Goal: Transaction & Acquisition: Purchase product/service

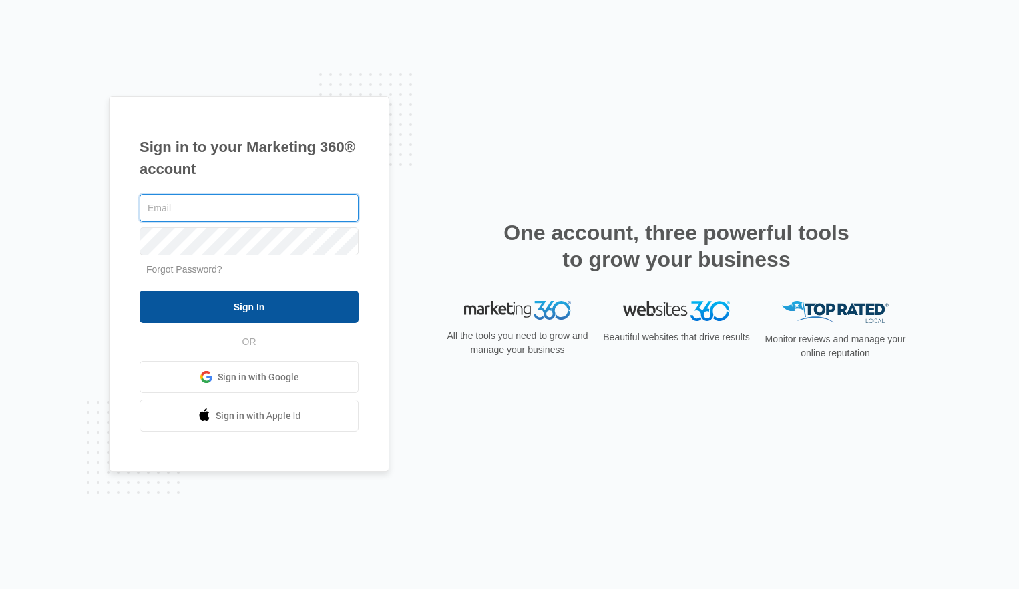
type input "[PERSON_NAME][EMAIL_ADDRESS][PERSON_NAME][DOMAIN_NAME]"
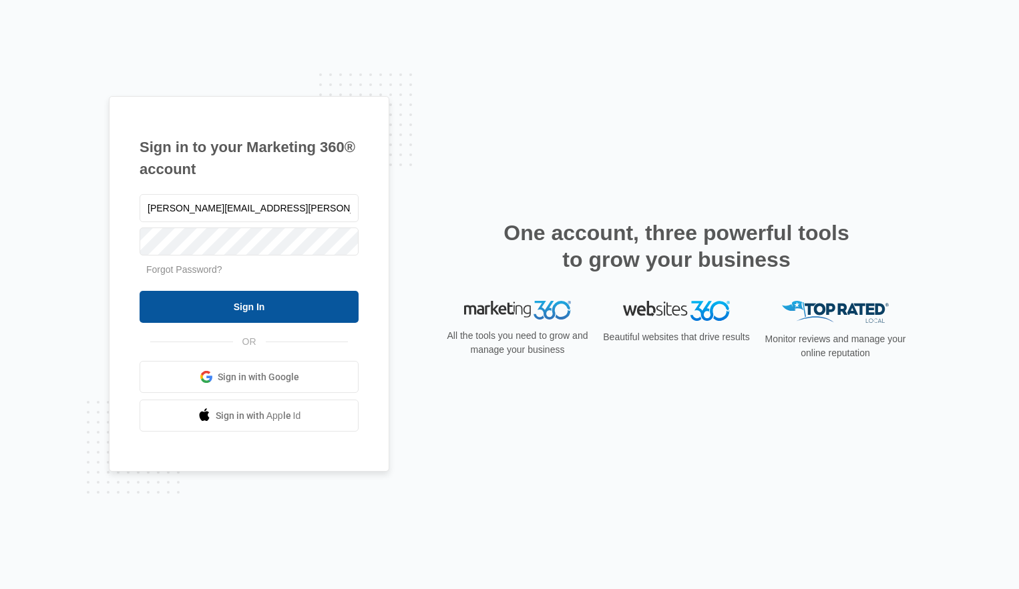
click at [214, 308] on input "Sign In" at bounding box center [249, 307] width 219 height 32
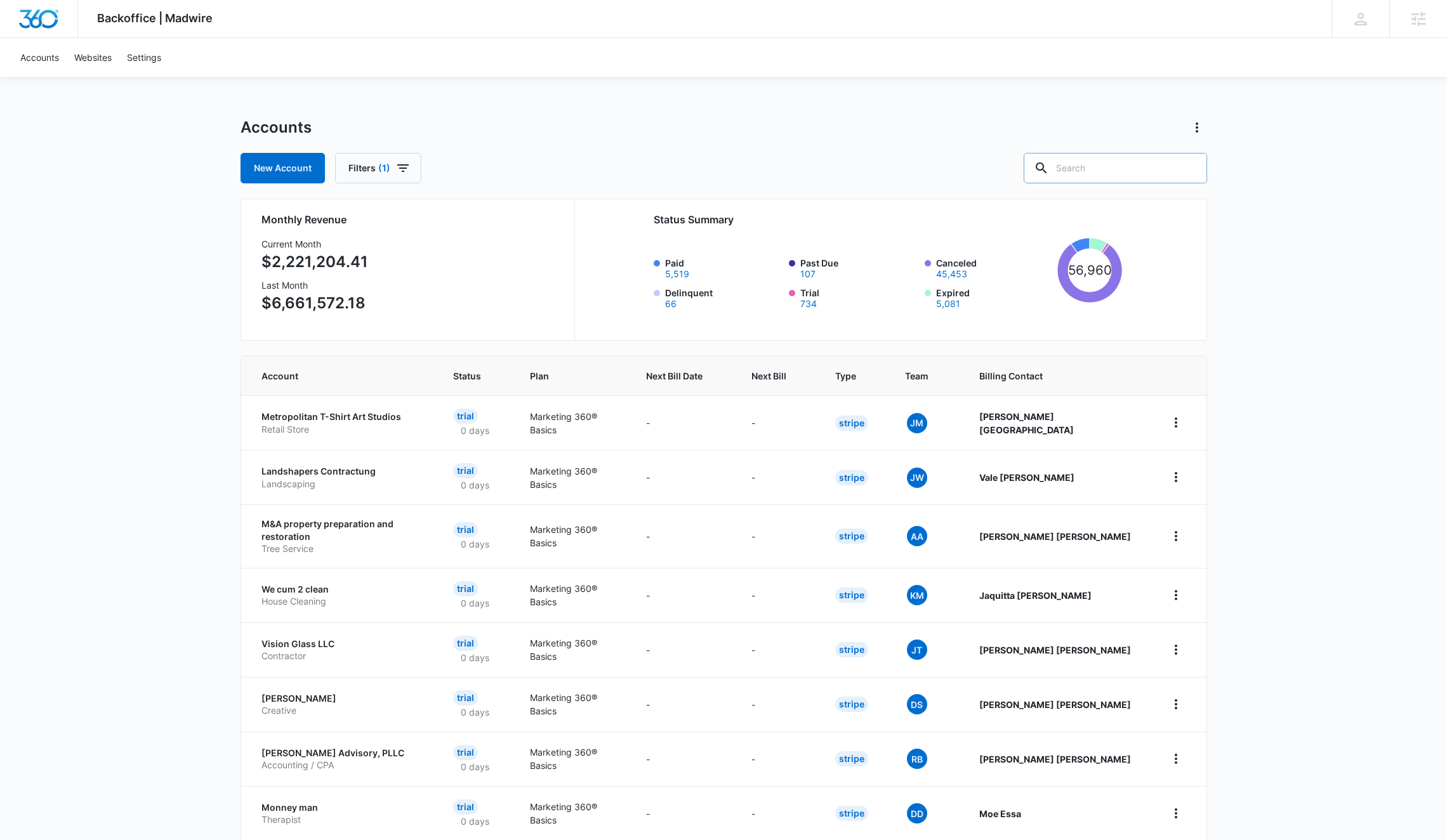
click at [1098, 157] on input "text" at bounding box center [1115, 168] width 183 height 30
type input "M14548"
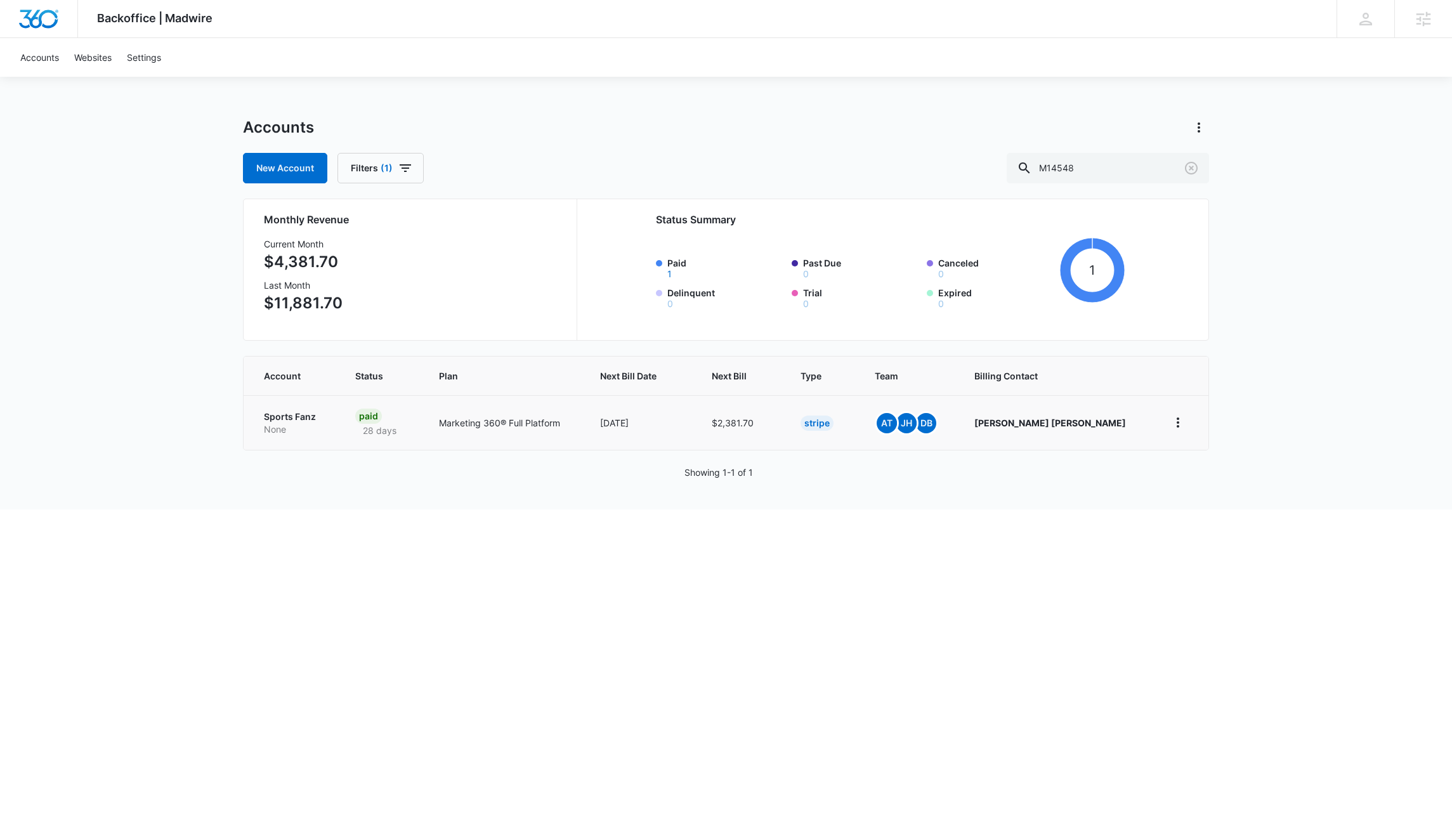
click at [296, 415] on p "Sports Fanz" at bounding box center [295, 416] width 61 height 12
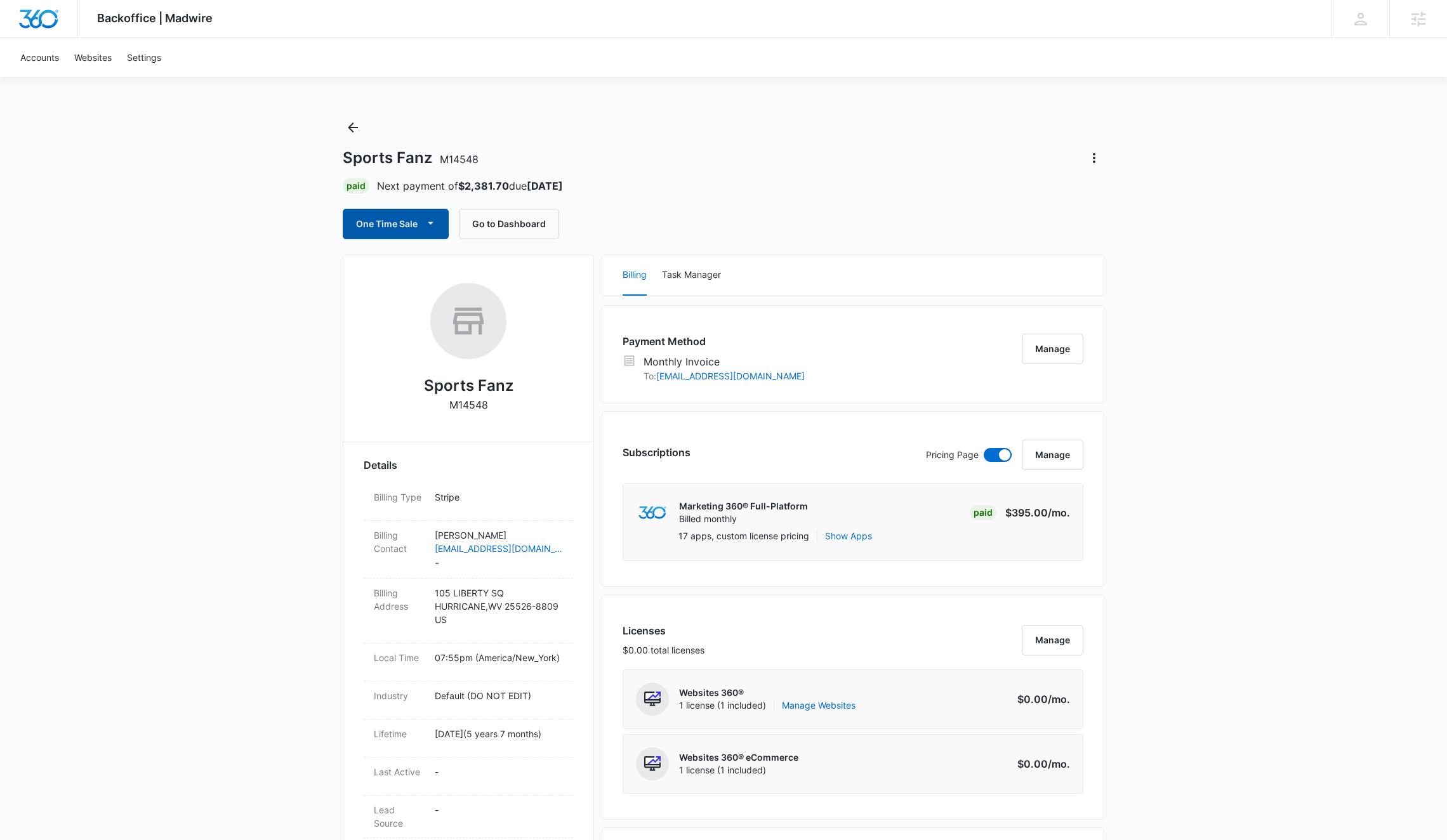
click at [406, 227] on button "One Time Sale" at bounding box center [395, 224] width 106 height 30
click at [408, 262] on div "Run One-Time Payment" at bounding box center [432, 267] width 146 height 13
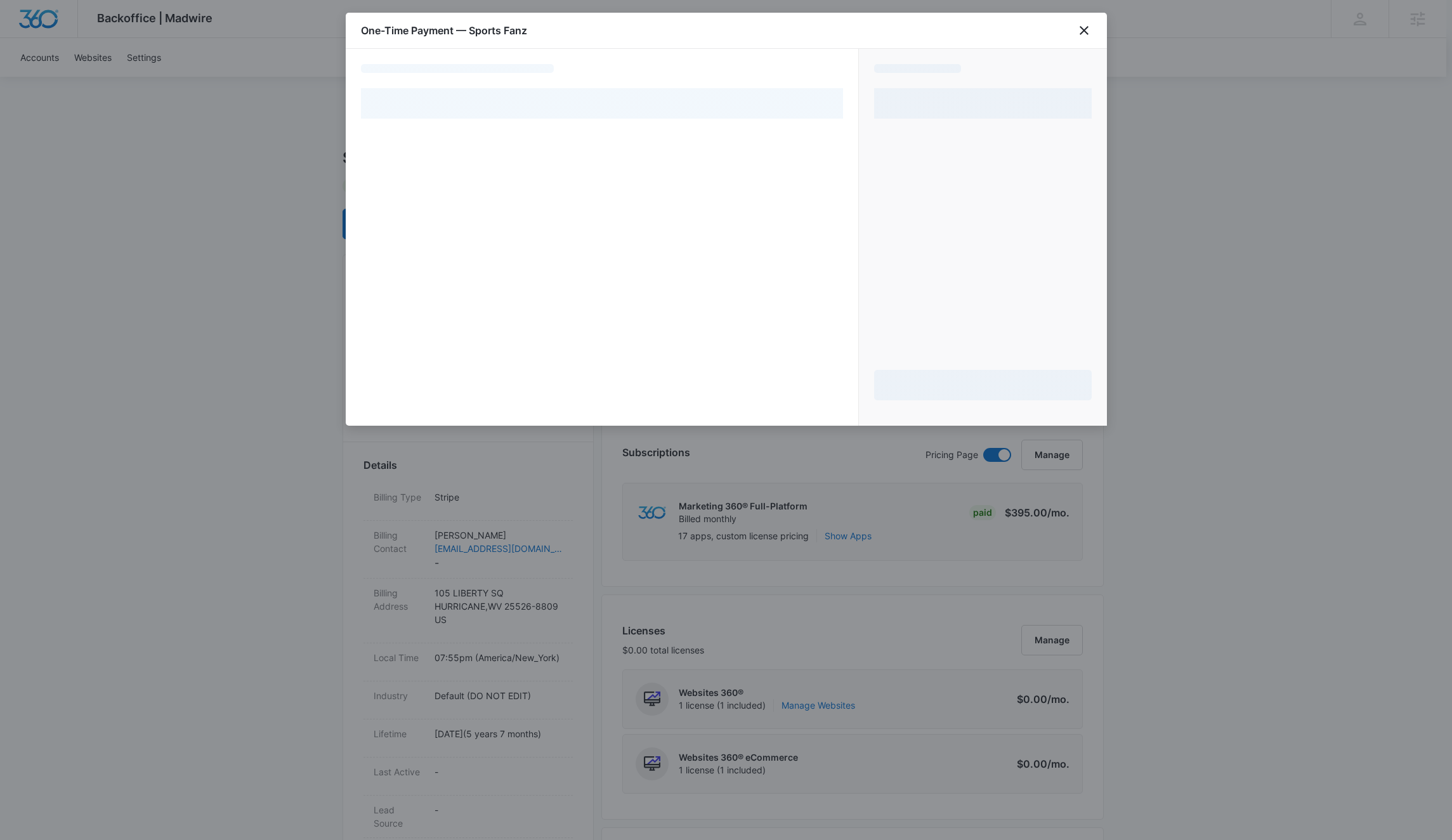
select select "MANUAL_INVOICE"
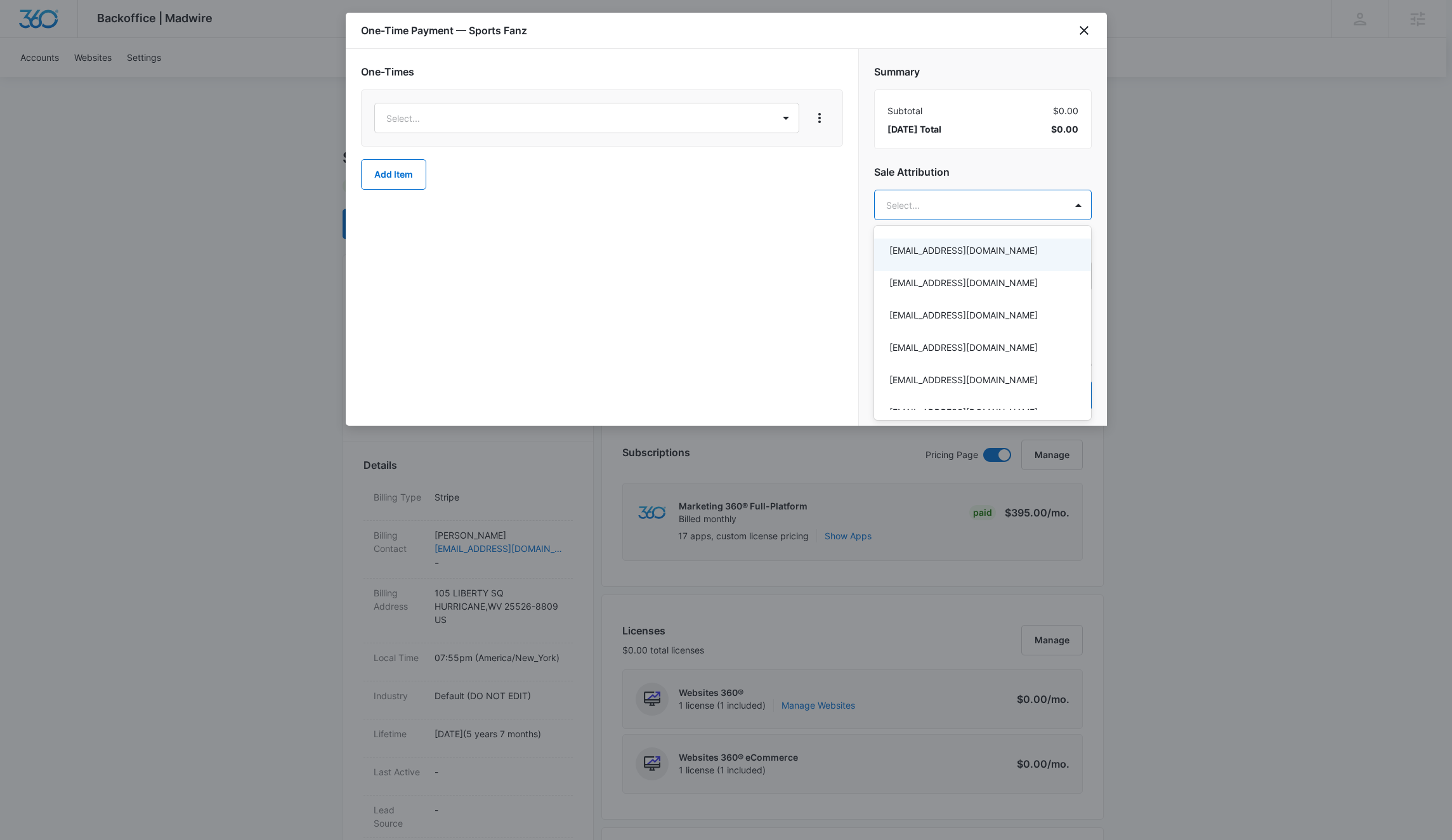
click at [941, 206] on div at bounding box center [726, 420] width 1452 height 840
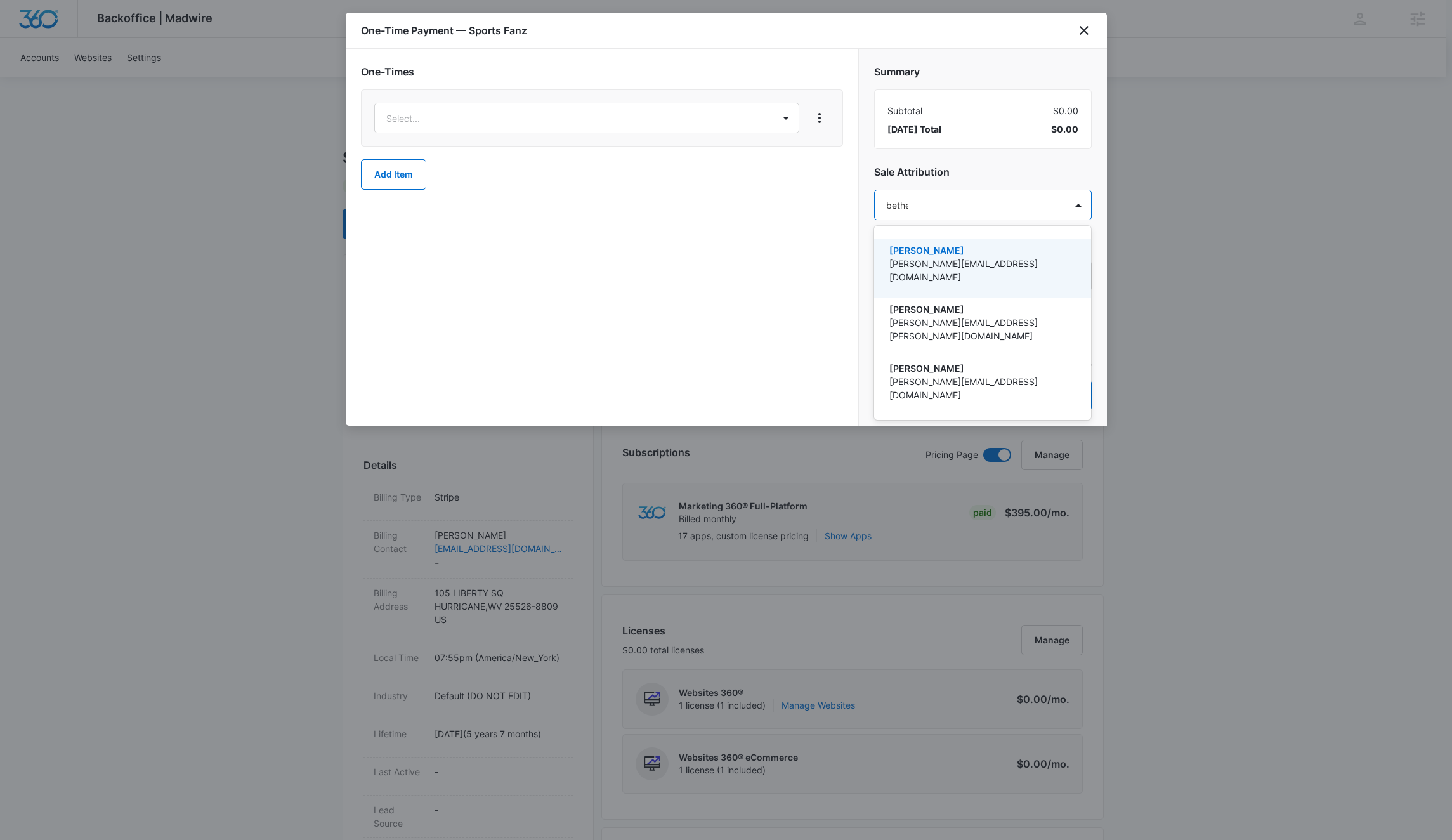
type input "bethel"
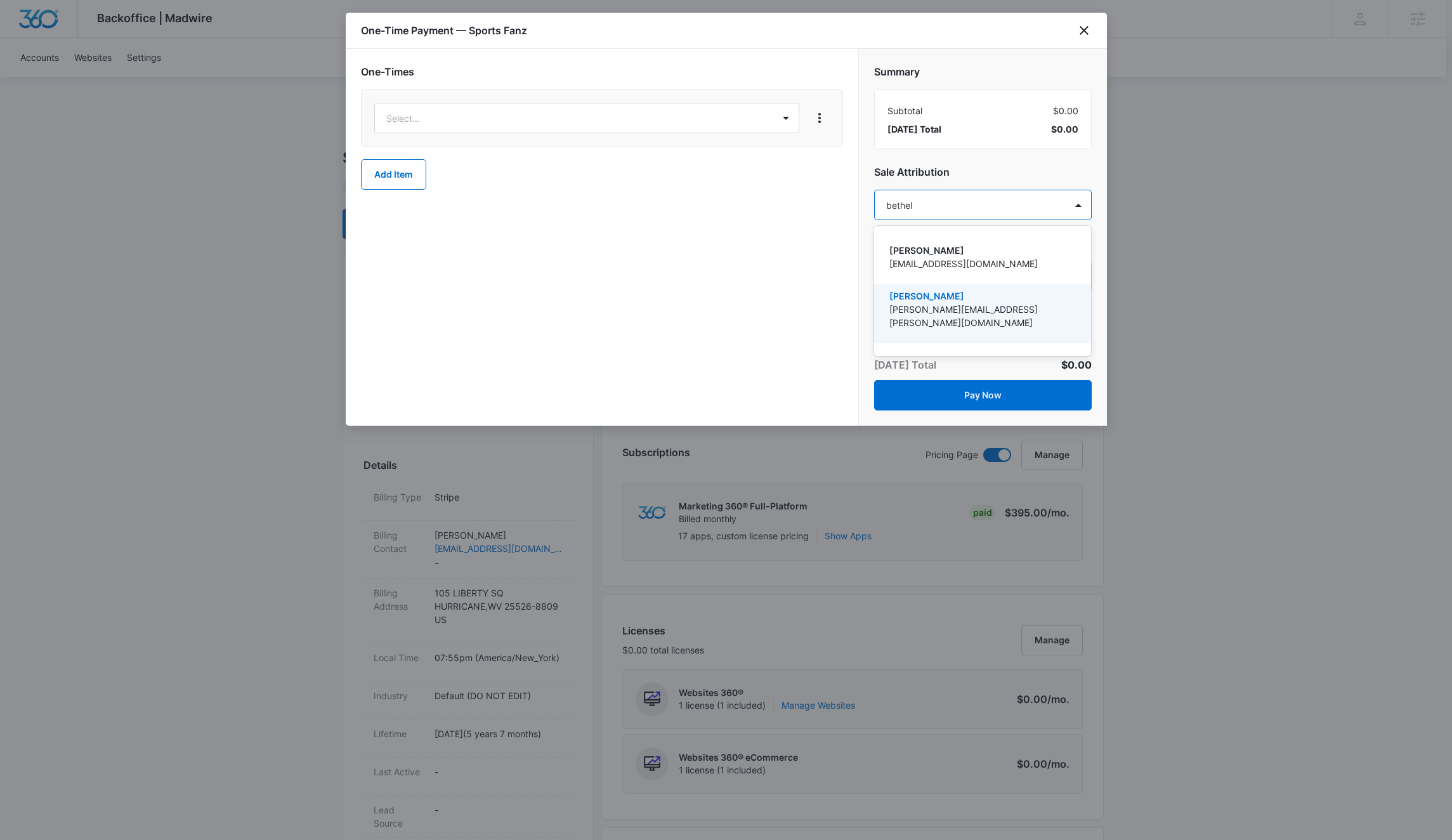
click at [940, 291] on p "[PERSON_NAME]" at bounding box center [982, 296] width 184 height 13
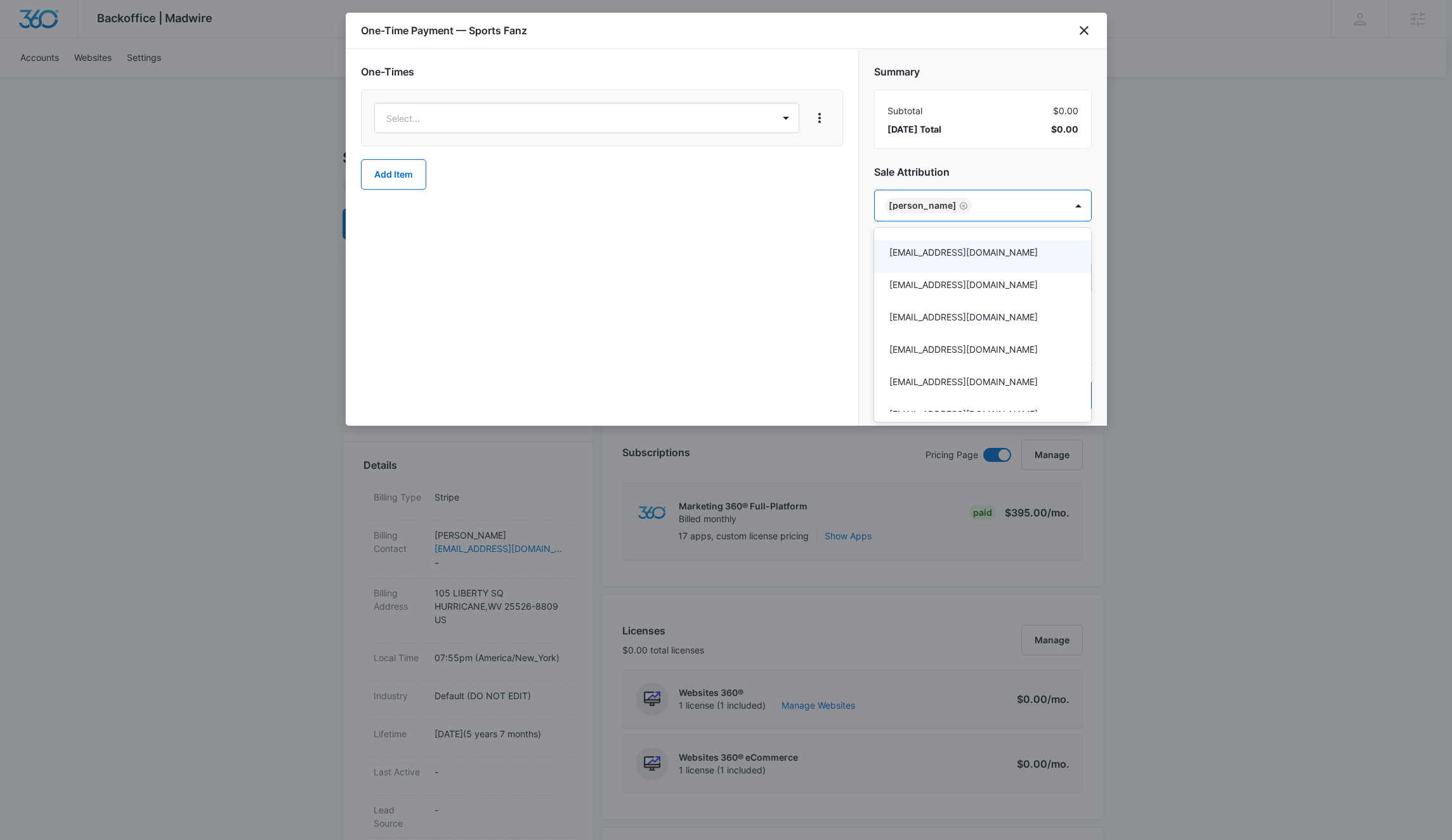
click at [986, 162] on div at bounding box center [726, 420] width 1452 height 840
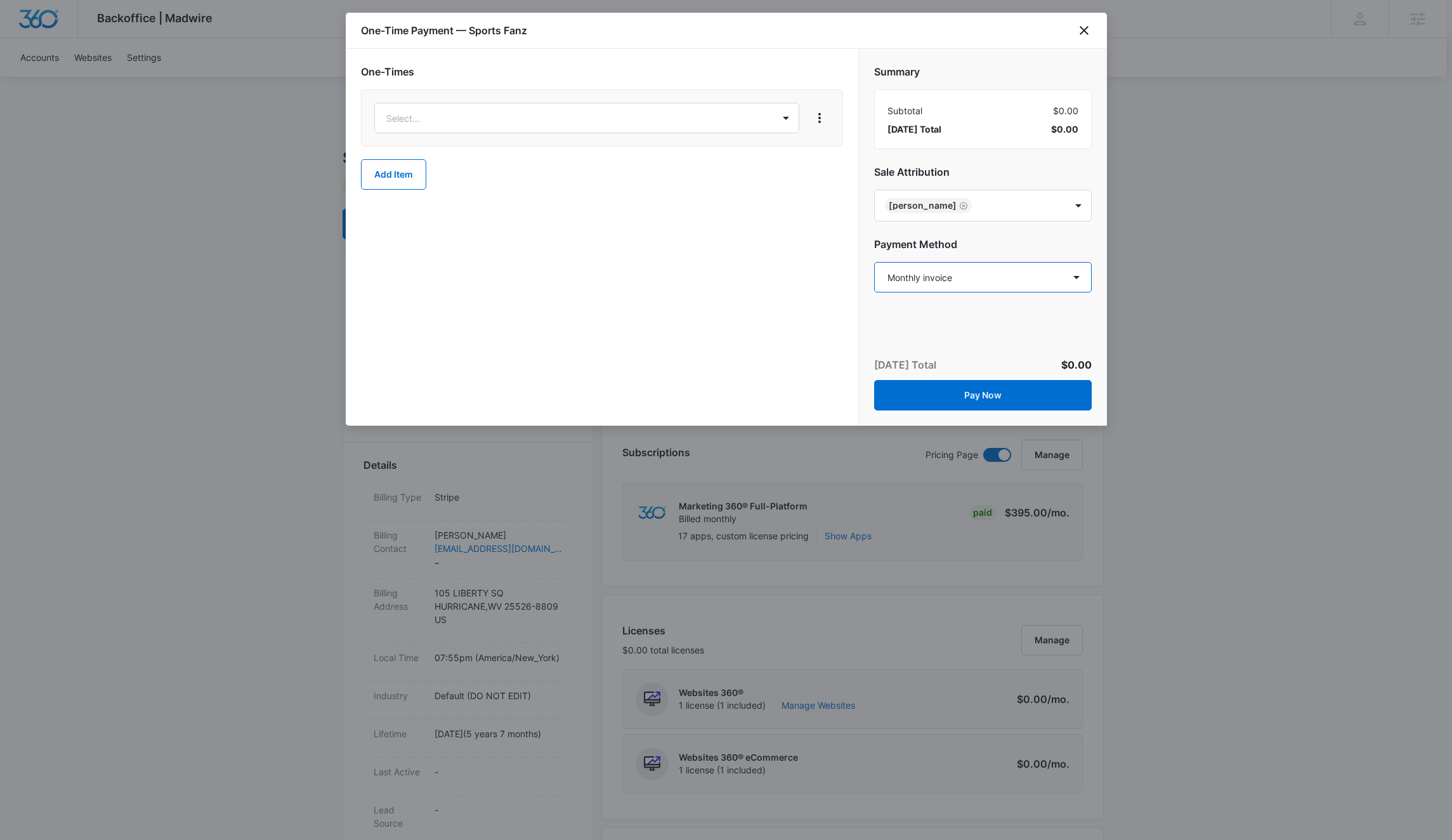
click at [983, 264] on select "Select a payment method Mastercard ending in 7008 Visa ending in 4517 Visa endi…" at bounding box center [983, 277] width 218 height 30
select select "pm_1RrRiBA4n8RTgNjUJFz31uSB"
click at [874, 263] on select "Select a payment method Mastercard ending in 7008 Visa ending in 4517 Visa endi…" at bounding box center [983, 277] width 218 height 30
click at [617, 134] on div "Select..." at bounding box center [602, 118] width 482 height 57
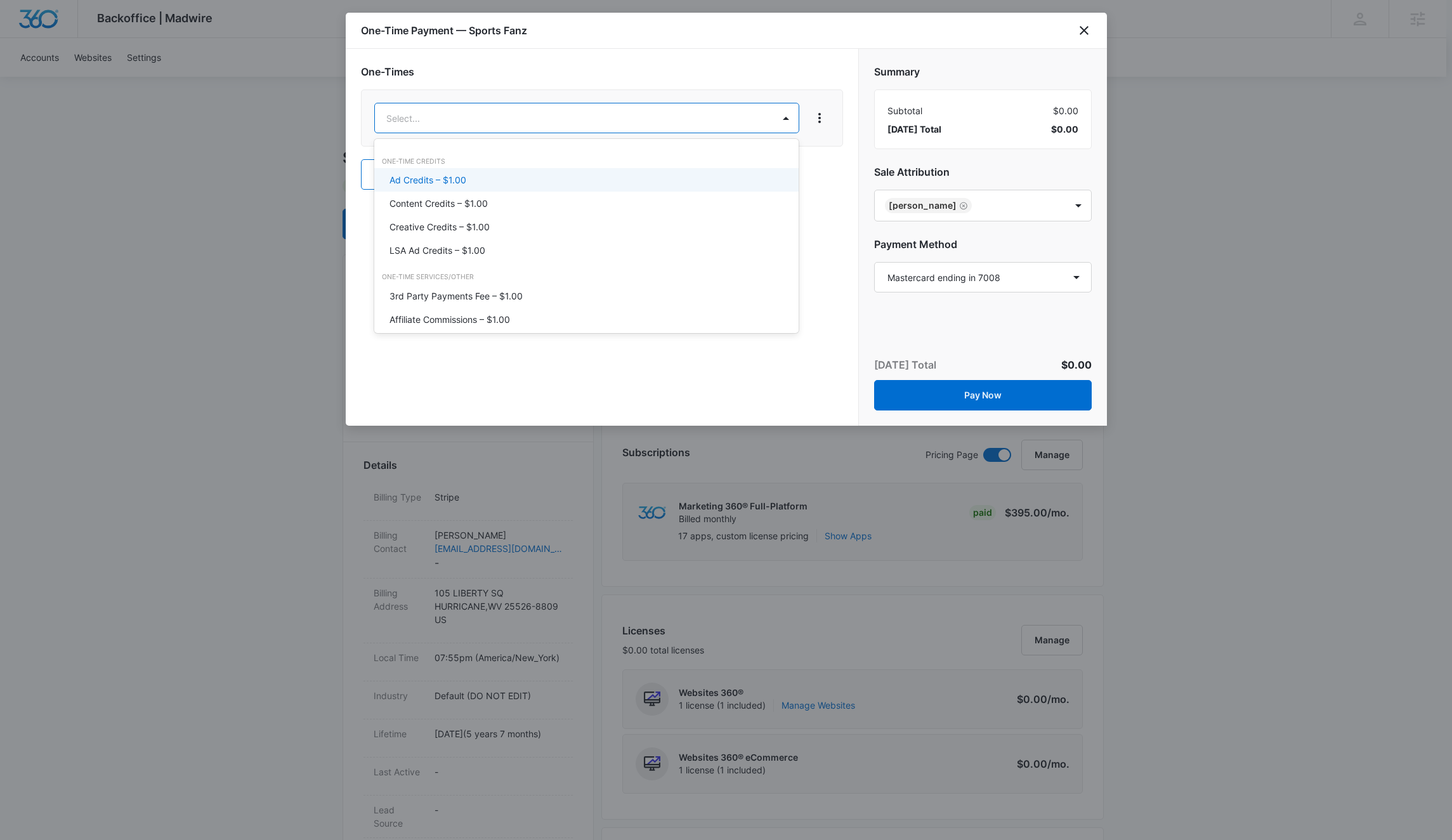
click at [520, 181] on div "Ad Credits – $1.00" at bounding box center [585, 180] width 392 height 13
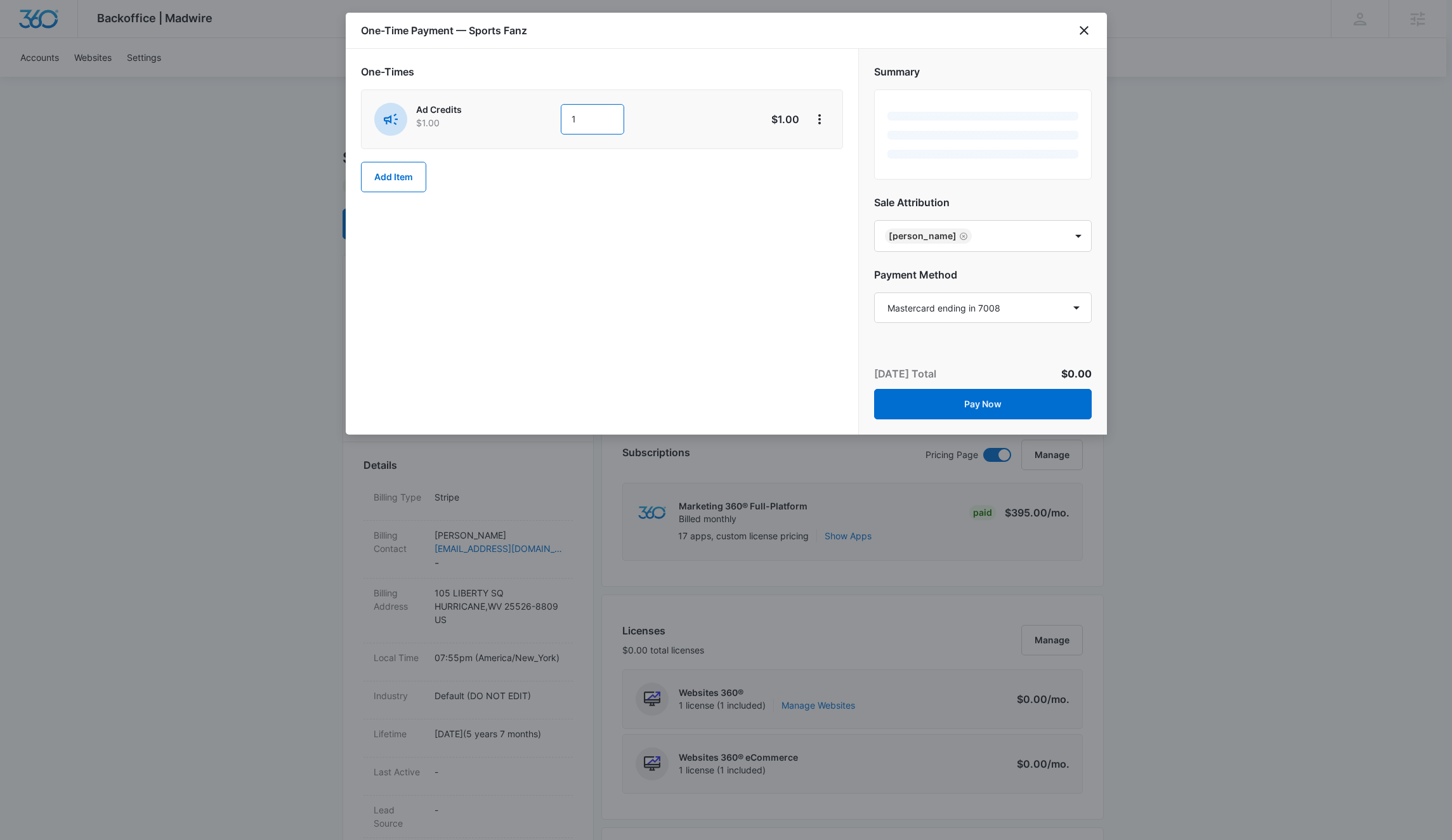
click at [603, 120] on input "1" at bounding box center [592, 119] width 64 height 30
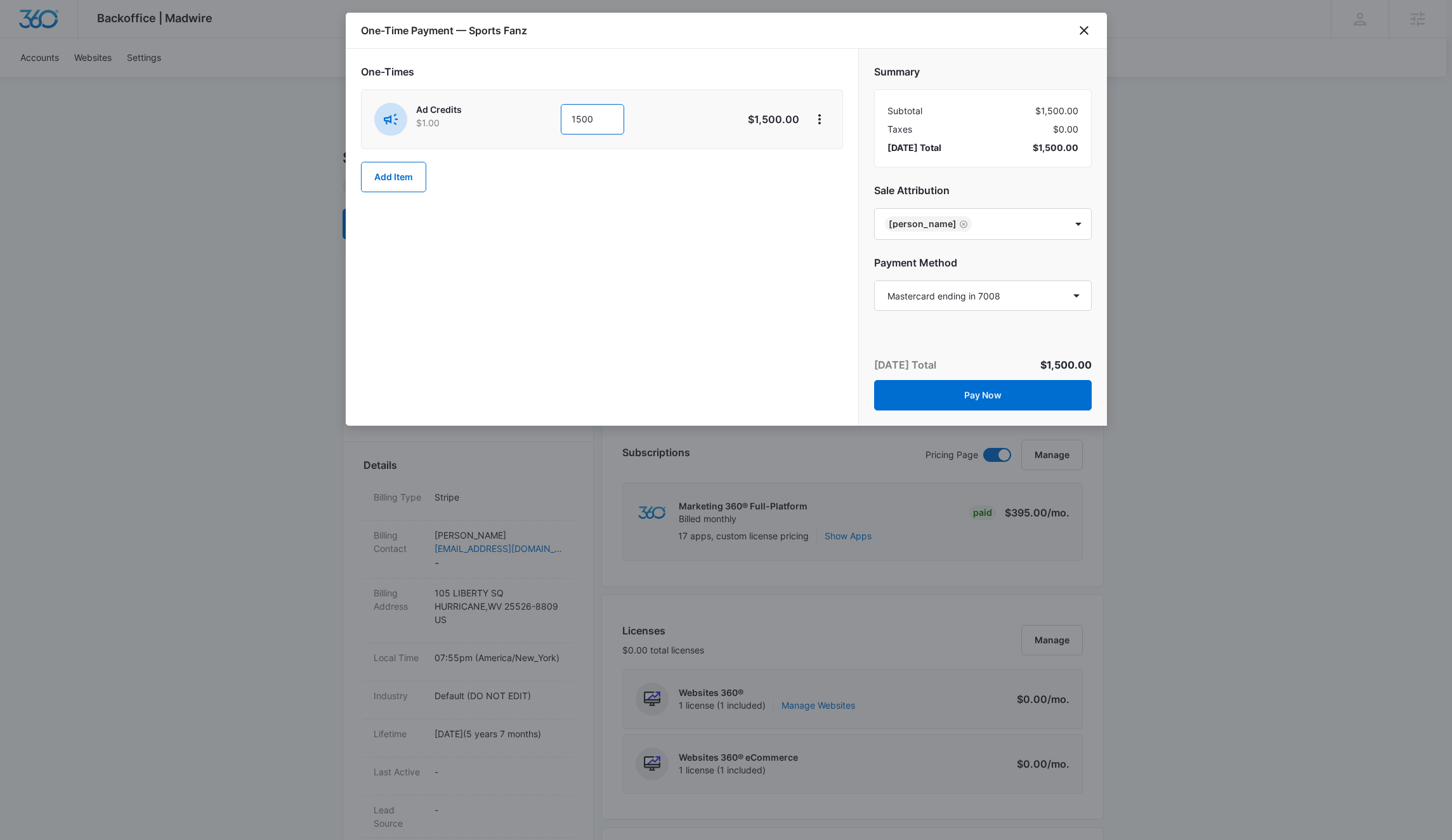
type input "1500"
click at [673, 239] on div "One-Times Ad Credits $1.00 1500 $1,500.00 Add Item" at bounding box center [602, 237] width 512 height 376
click at [924, 387] on button "Pay Now" at bounding box center [983, 395] width 218 height 30
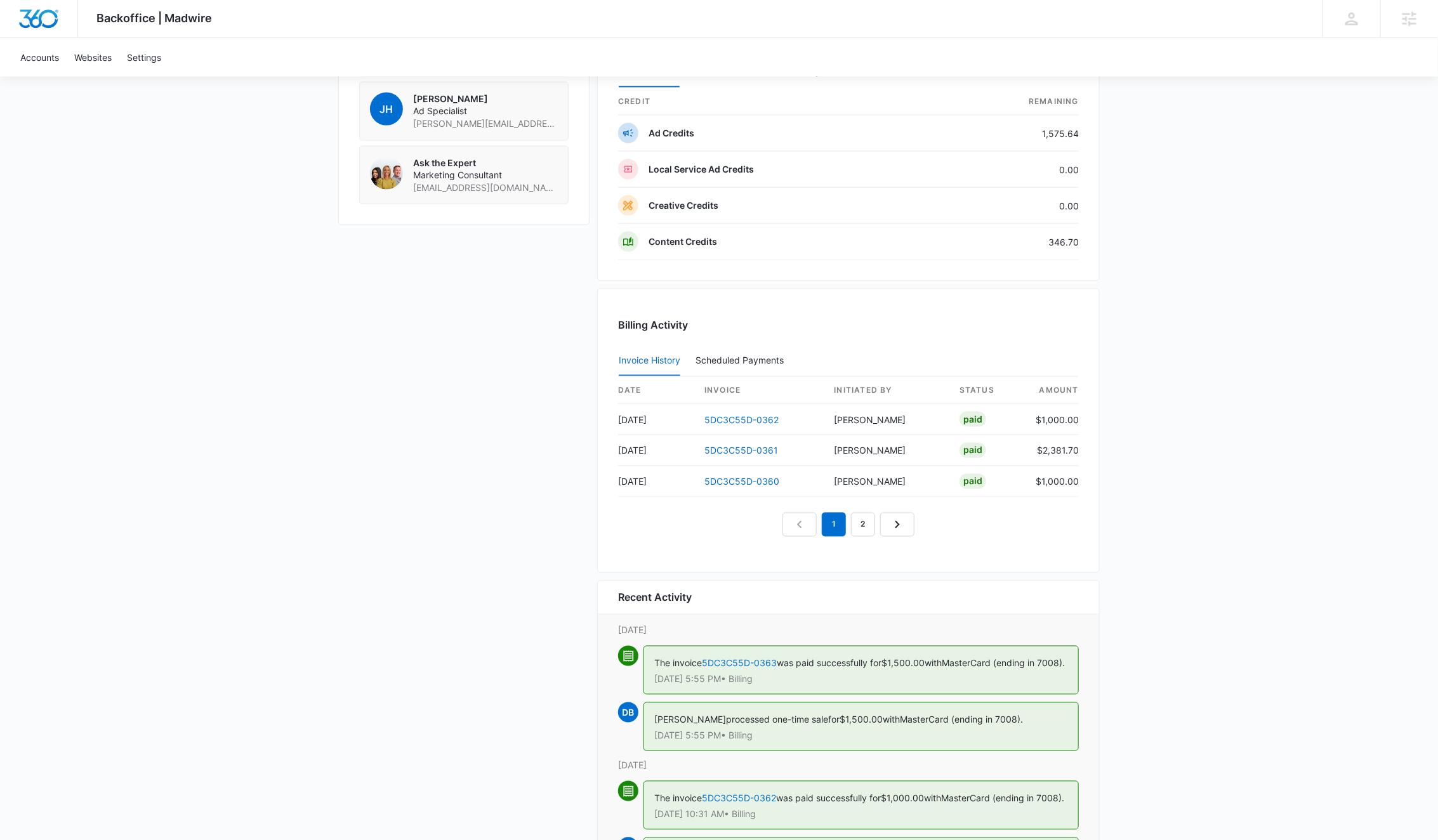
scroll to position [1155, 0]
